Goal: Task Accomplishment & Management: Use online tool/utility

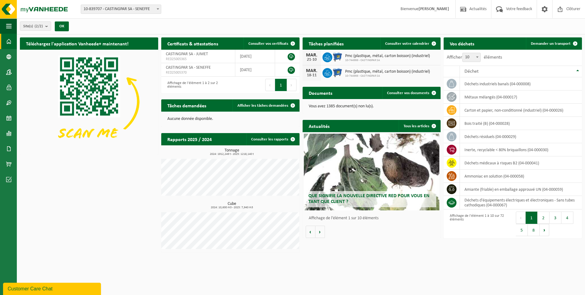
click at [120, 10] on span "10-839707 - CASTINGPAR SA - SENEFFE" at bounding box center [121, 9] width 80 height 9
select select "6262"
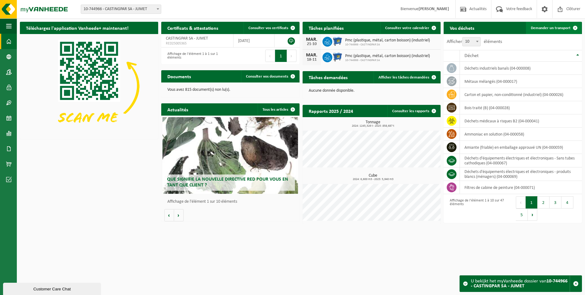
click at [557, 26] on span "Demander un transport" at bounding box center [551, 28] width 40 height 4
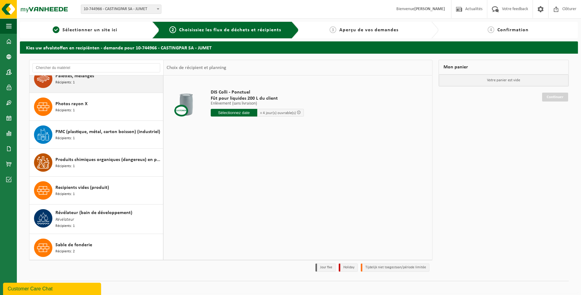
scroll to position [1071, 0]
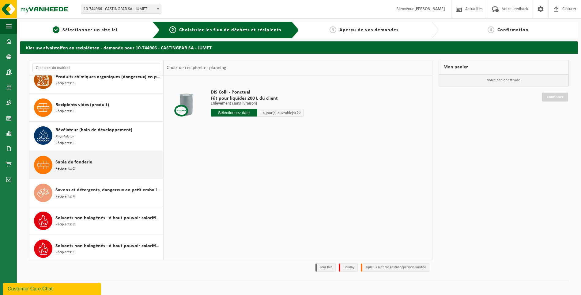
click at [92, 170] on div "Sable de fonderie Récipients: 2" at bounding box center [108, 165] width 106 height 18
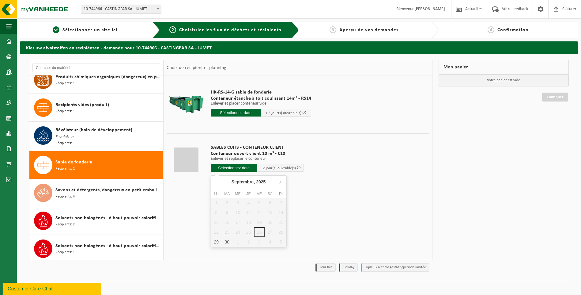
click at [224, 169] on input "text" at bounding box center [234, 168] width 47 height 8
click at [215, 242] on div "29" at bounding box center [216, 242] width 11 height 10
type input "à partir de 2025-09-29"
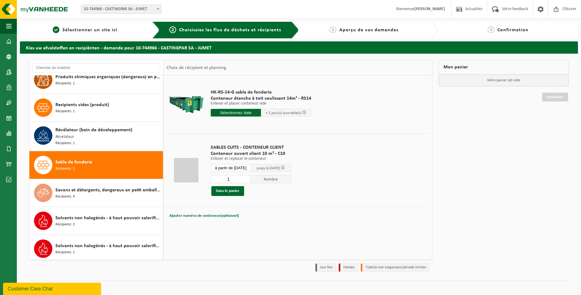
click at [250, 180] on input "1" at bounding box center [231, 179] width 40 height 8
type input "2"
click at [251, 178] on input "2" at bounding box center [231, 179] width 40 height 8
click at [234, 191] on button "Dans le panier" at bounding box center [227, 191] width 33 height 10
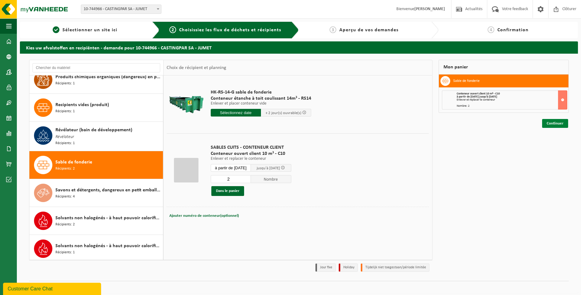
click at [555, 120] on link "Continuer" at bounding box center [555, 123] width 26 height 9
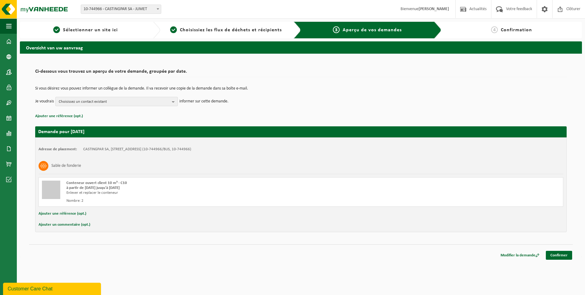
click at [92, 103] on span "Choisissez un contact existant" at bounding box center [114, 101] width 111 height 9
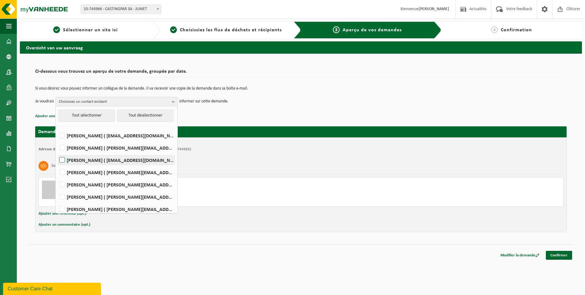
click at [110, 161] on label "HELENE CANDRIES ( invoicing@castingpar.com )" at bounding box center [116, 159] width 116 height 9
click at [57, 152] on input "HELENE CANDRIES ( invoicing@castingpar.com )" at bounding box center [57, 152] width 0 height 0
checkbox input "true"
click at [92, 184] on label "PHILIPPE FRIS ( philippe.fris@castingpar.com )" at bounding box center [116, 184] width 116 height 9
click at [57, 177] on input "PHILIPPE FRIS ( philippe.fris@castingpar.com )" at bounding box center [57, 176] width 0 height 0
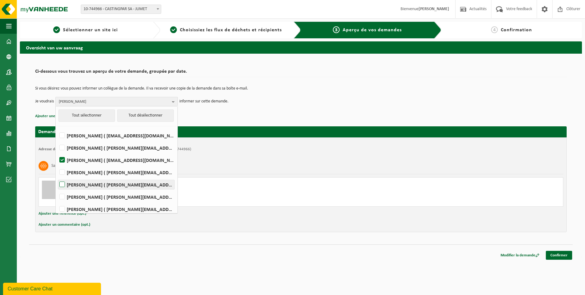
checkbox input "true"
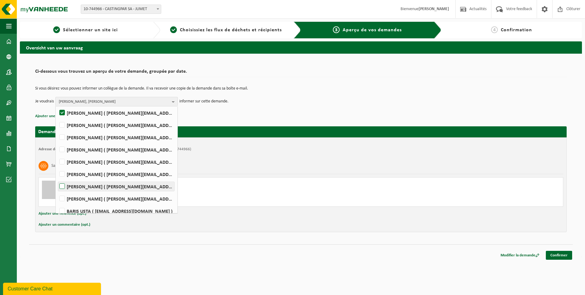
scroll to position [77, 0]
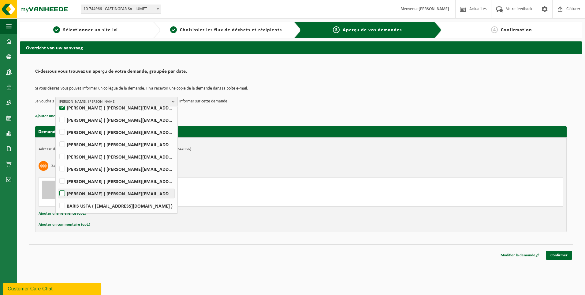
click at [61, 193] on label "Rudy Nigro ( rudy.nigro@castingpar.com )" at bounding box center [116, 193] width 116 height 9
click at [57, 186] on input "Rudy Nigro ( rudy.nigro@castingpar.com )" at bounding box center [57, 185] width 0 height 0
checkbox input "true"
click at [132, 100] on span "HELENE CANDRIES, PHILIPPE FRIS, Rudy Nigro" at bounding box center [114, 101] width 111 height 9
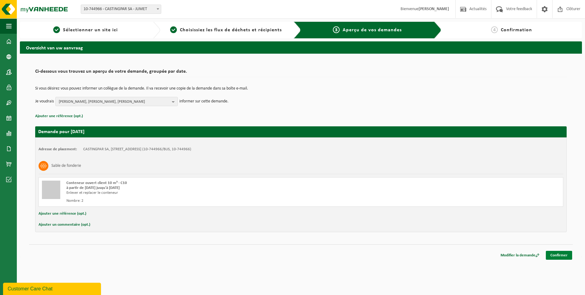
click at [556, 254] on link "Confirmer" at bounding box center [559, 254] width 26 height 9
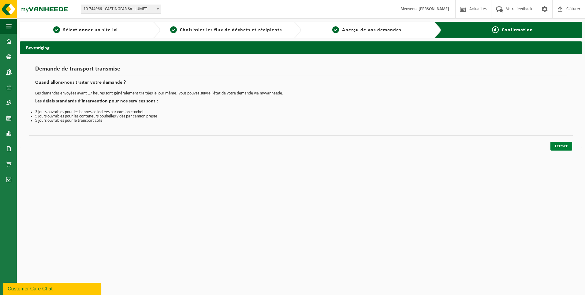
click at [554, 145] on link "Fermer" at bounding box center [562, 145] width 22 height 9
